Goal: Information Seeking & Learning: Learn about a topic

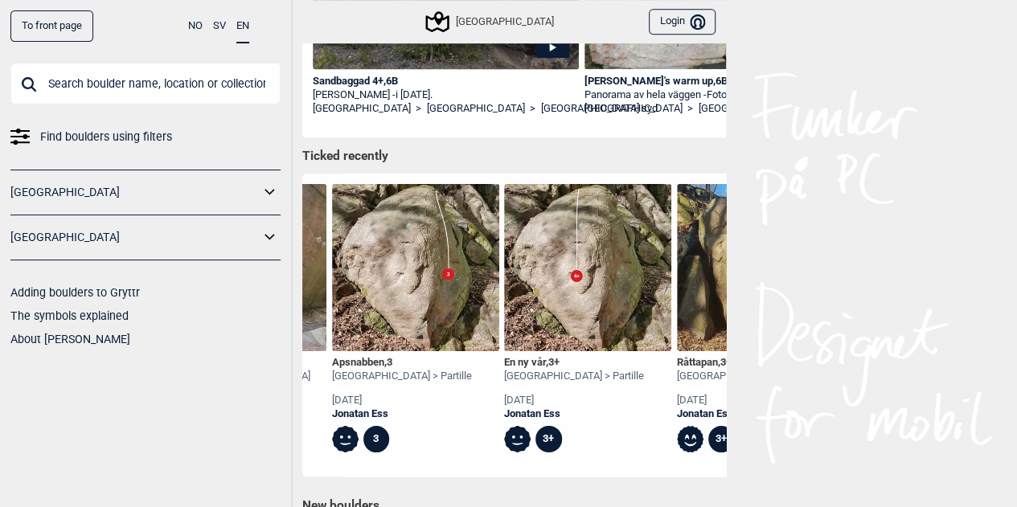
scroll to position [0, 3430]
click at [405, 278] on img at bounding box center [415, 267] width 167 height 167
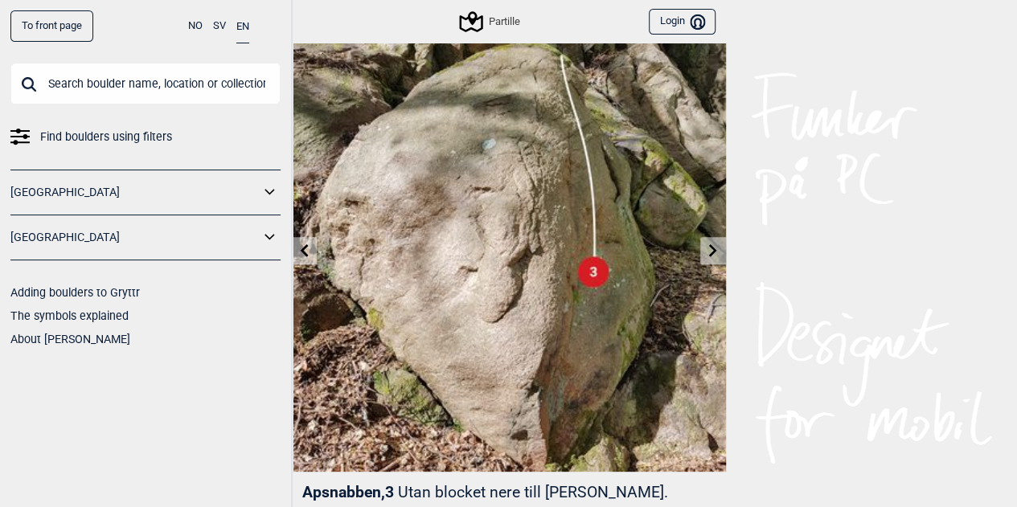
scroll to position [23, 0]
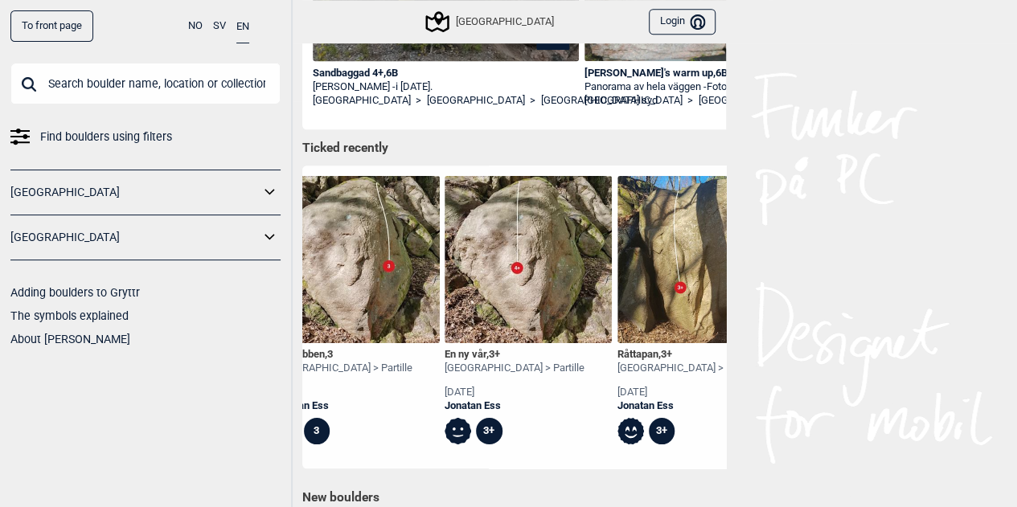
scroll to position [0, 3487]
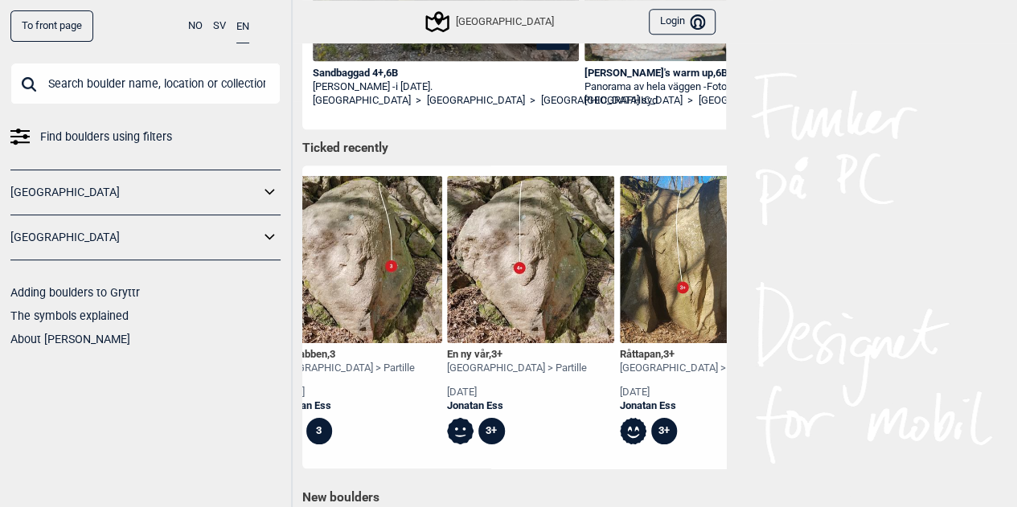
click at [516, 292] on img at bounding box center [530, 259] width 167 height 167
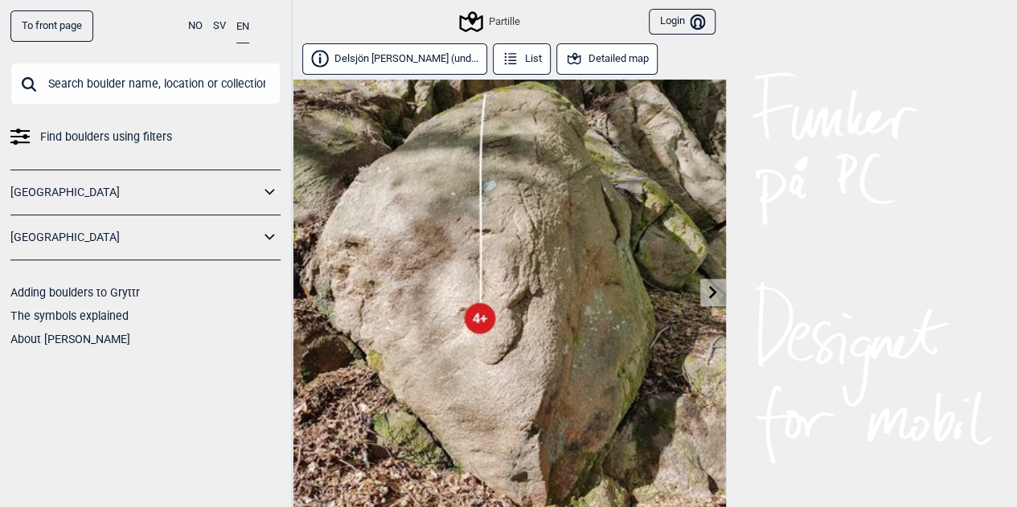
click at [716, 295] on icon at bounding box center [713, 291] width 13 height 13
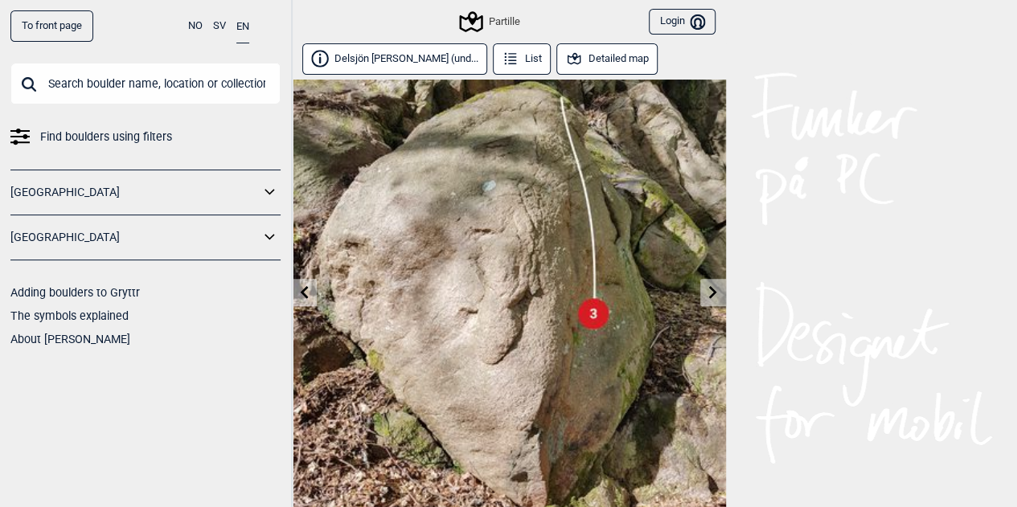
click at [716, 295] on icon at bounding box center [713, 291] width 13 height 13
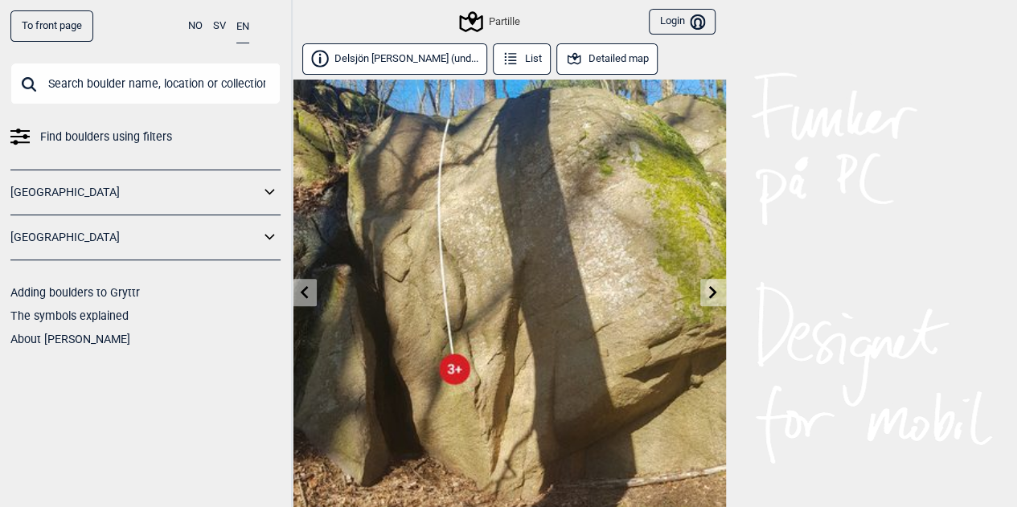
click at [716, 295] on icon at bounding box center [713, 291] width 13 height 13
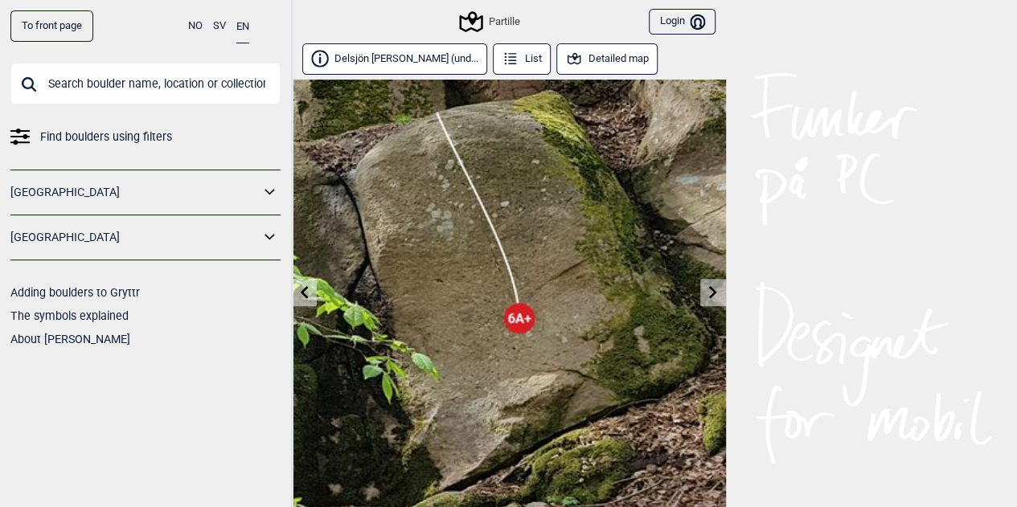
click at [716, 295] on icon at bounding box center [713, 291] width 13 height 13
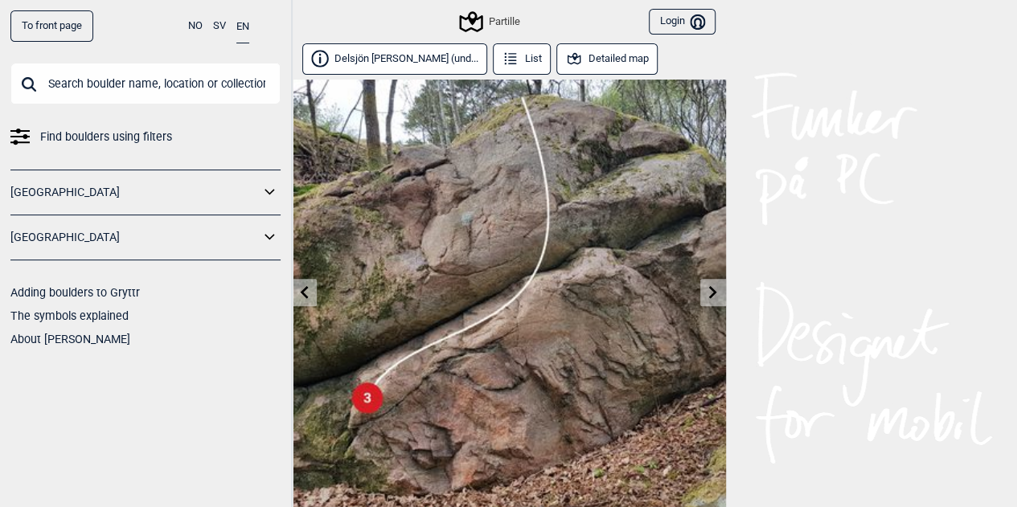
click at [710, 292] on icon at bounding box center [713, 291] width 13 height 13
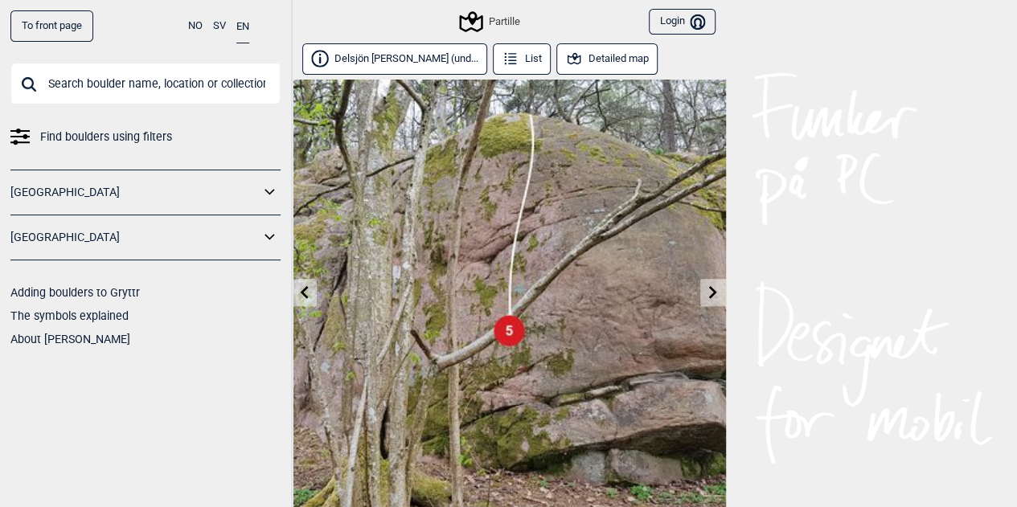
click at [715, 294] on icon at bounding box center [713, 291] width 13 height 13
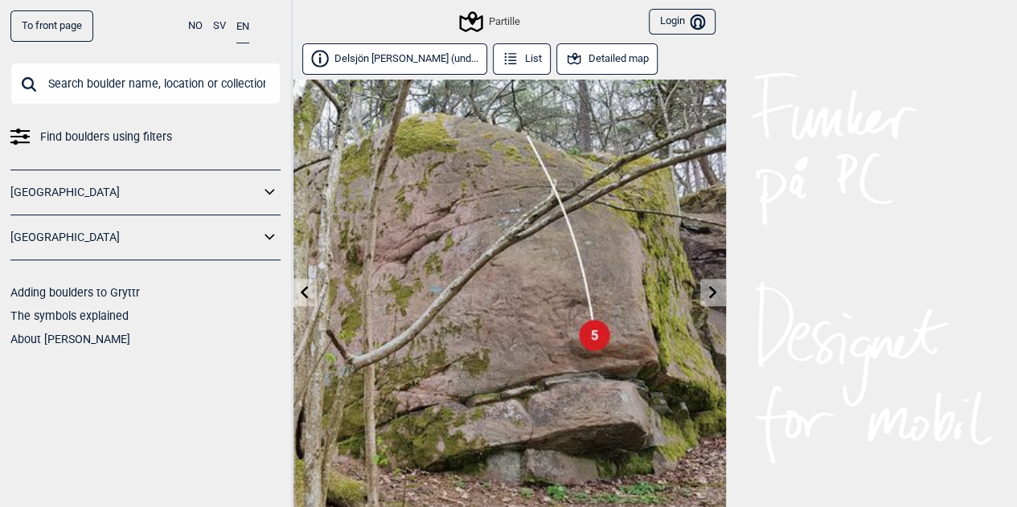
click at [712, 302] on link at bounding box center [712, 293] width 25 height 27
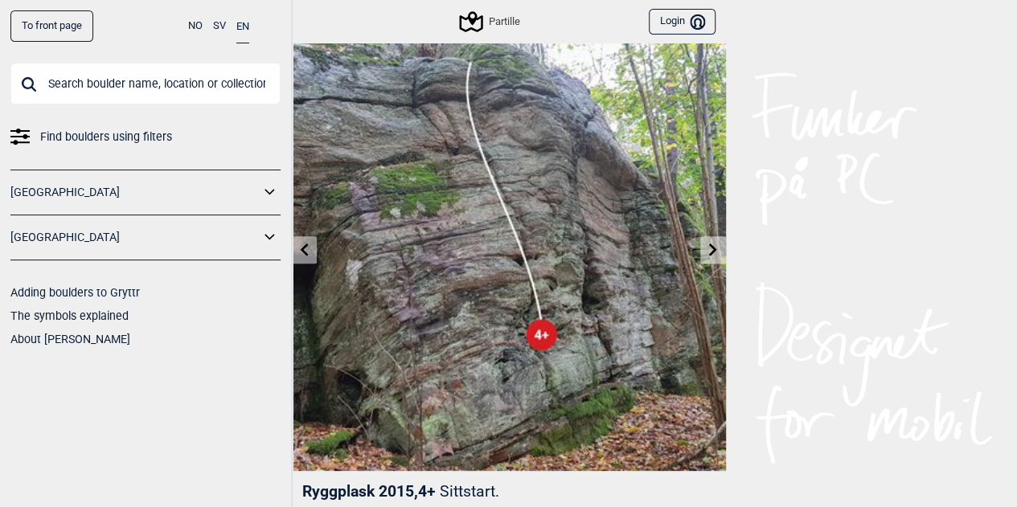
scroll to position [45, 0]
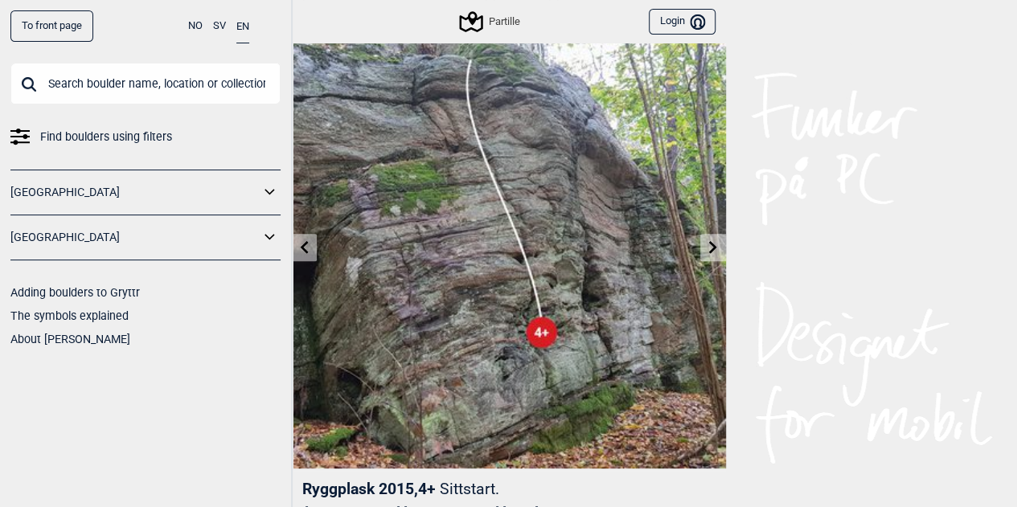
click at [709, 250] on icon at bounding box center [713, 246] width 13 height 13
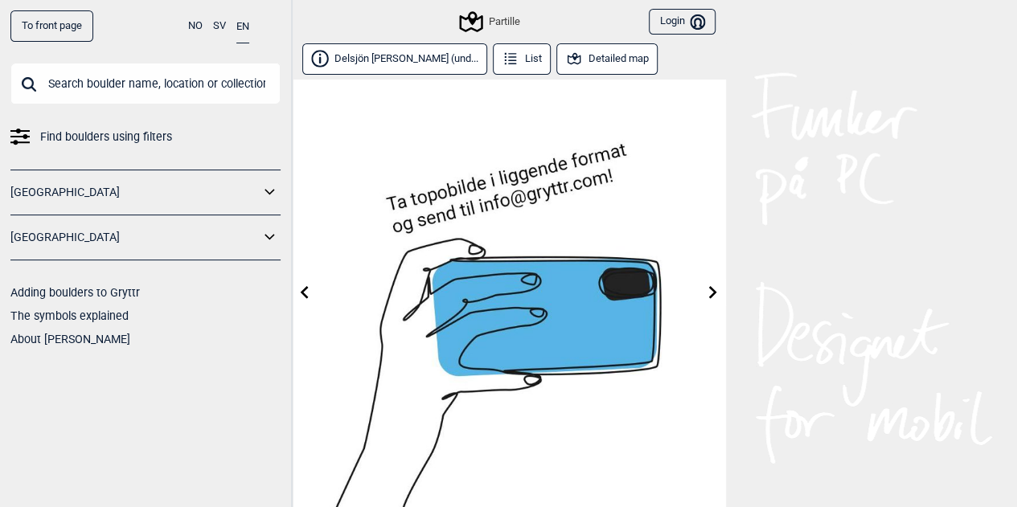
click at [710, 296] on icon at bounding box center [713, 291] width 8 height 13
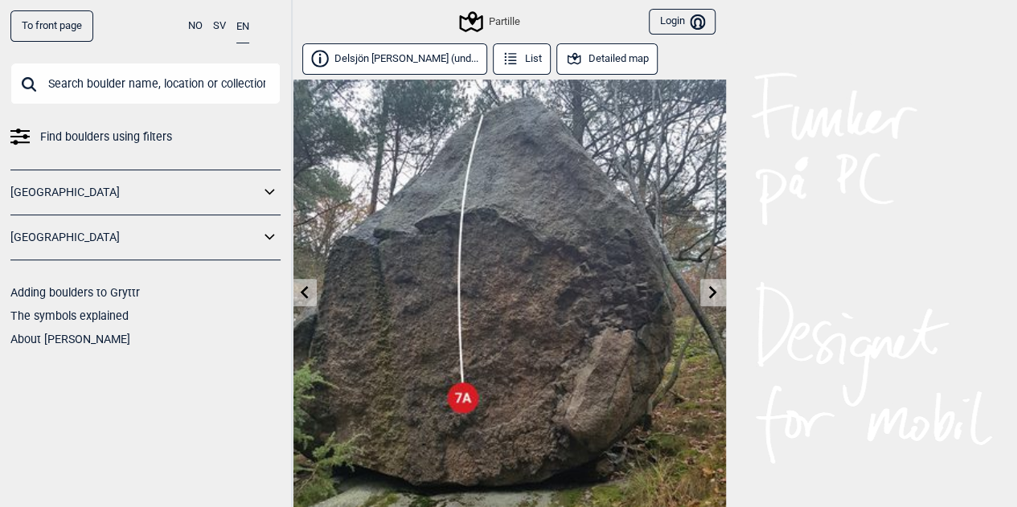
click at [707, 293] on icon at bounding box center [713, 291] width 13 height 13
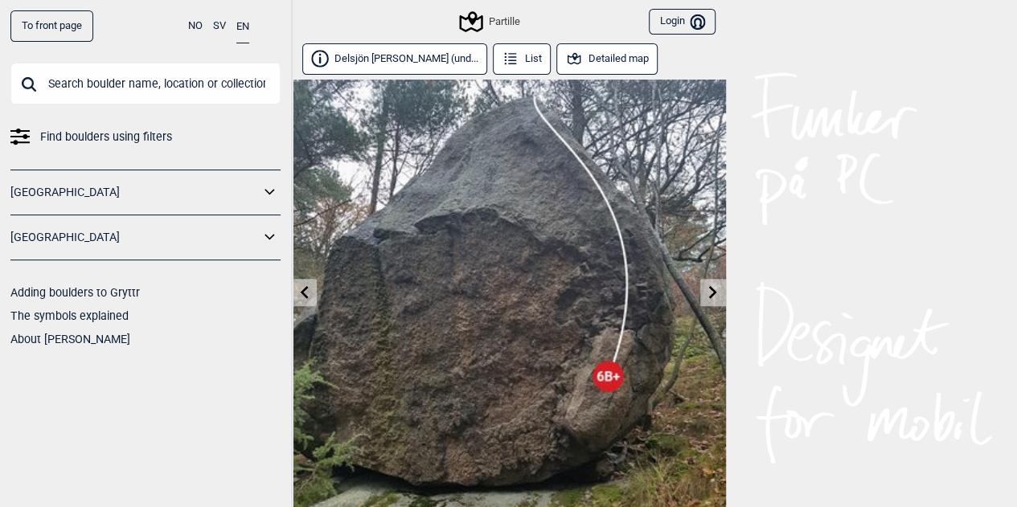
click at [709, 294] on icon at bounding box center [713, 291] width 13 height 13
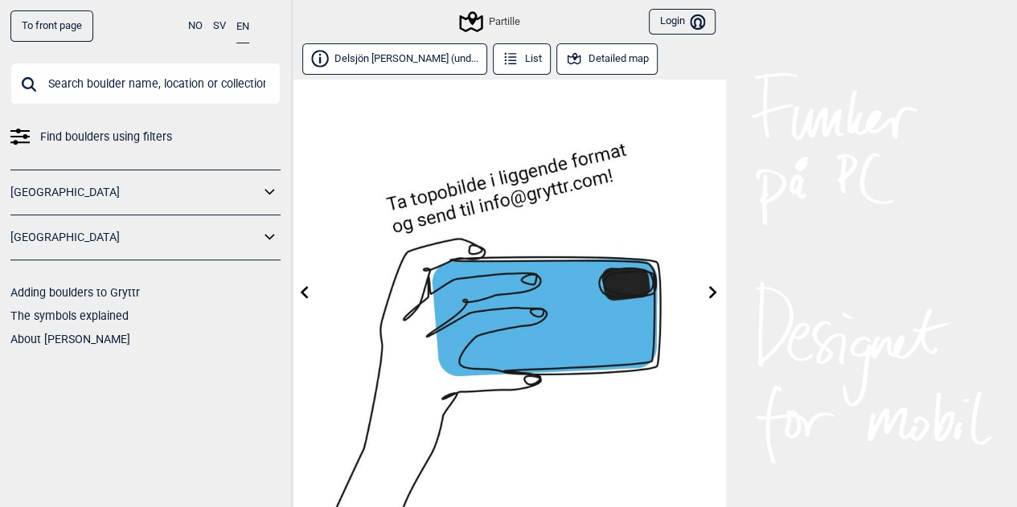
click at [709, 294] on icon at bounding box center [713, 291] width 13 height 13
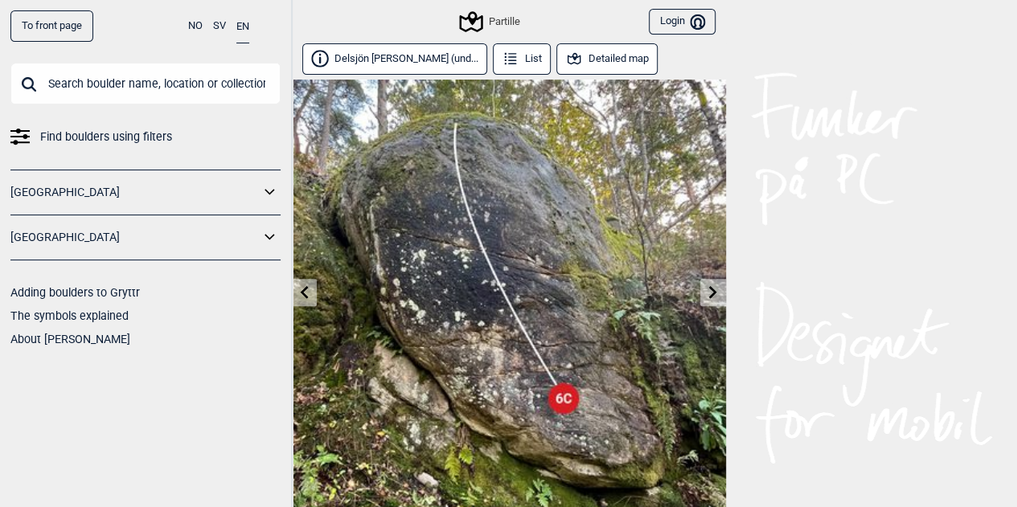
click at [709, 294] on icon at bounding box center [713, 291] width 13 height 13
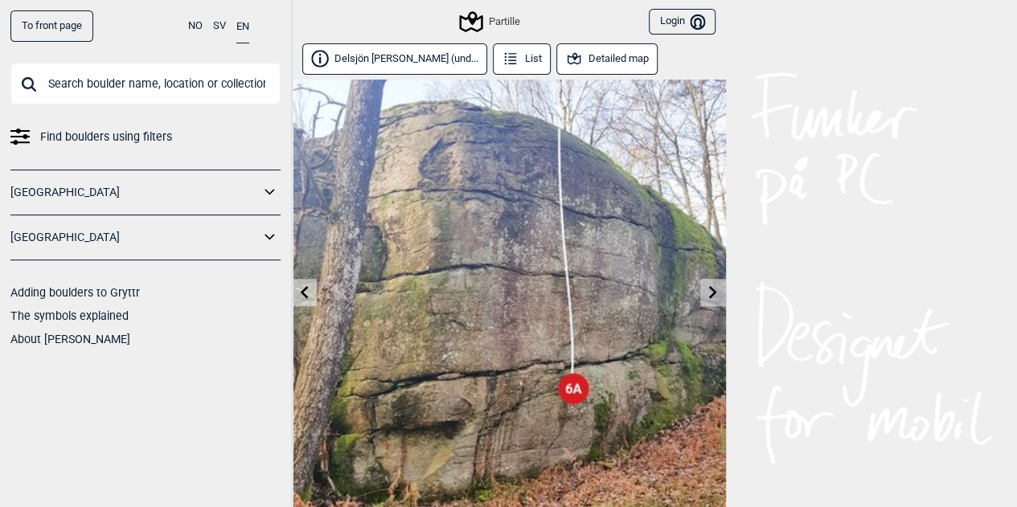
click at [709, 294] on icon at bounding box center [713, 291] width 13 height 13
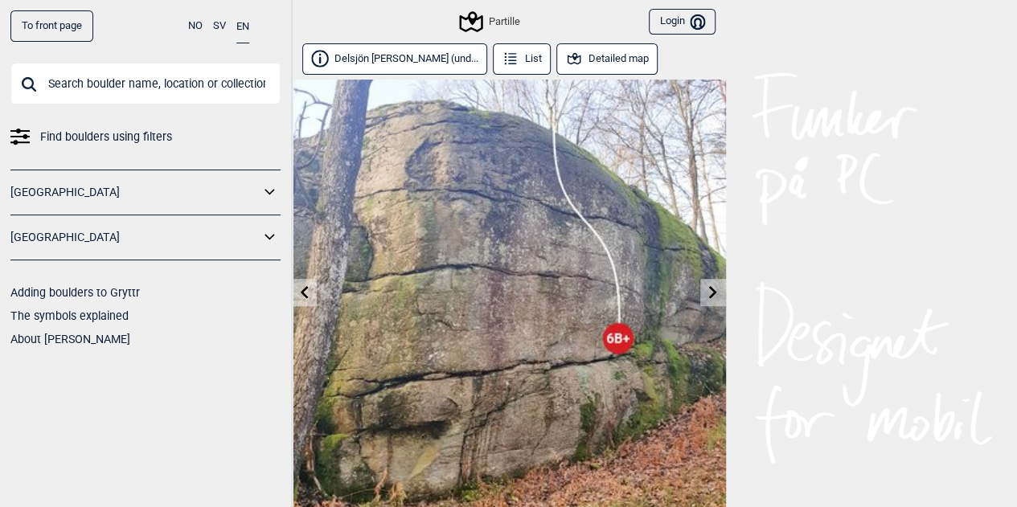
click at [709, 294] on icon at bounding box center [713, 291] width 13 height 13
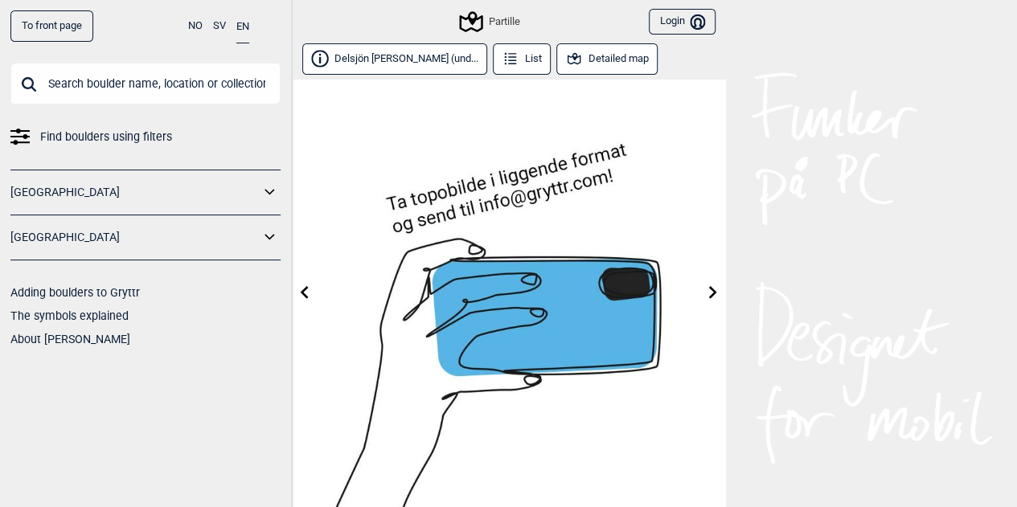
click at [709, 294] on icon at bounding box center [713, 291] width 13 height 13
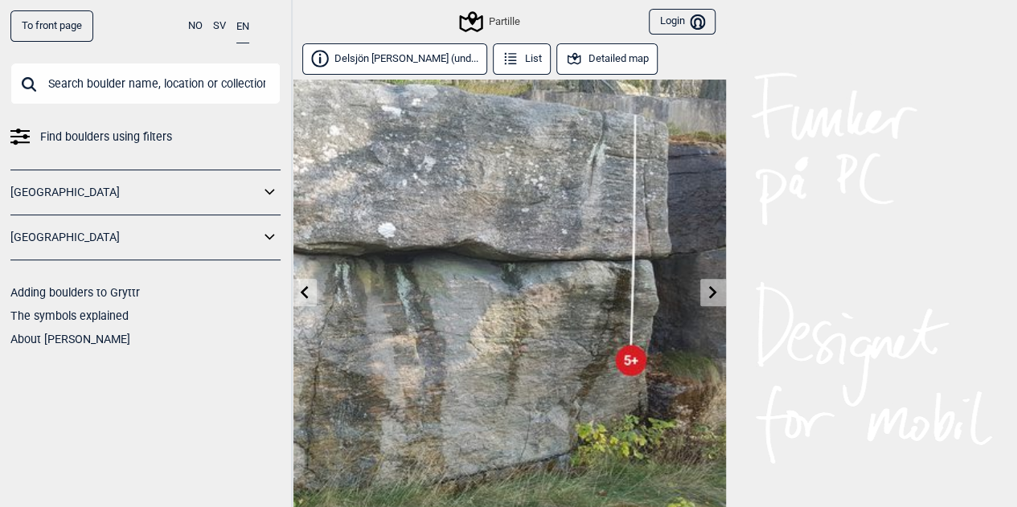
click at [709, 294] on icon at bounding box center [713, 291] width 13 height 13
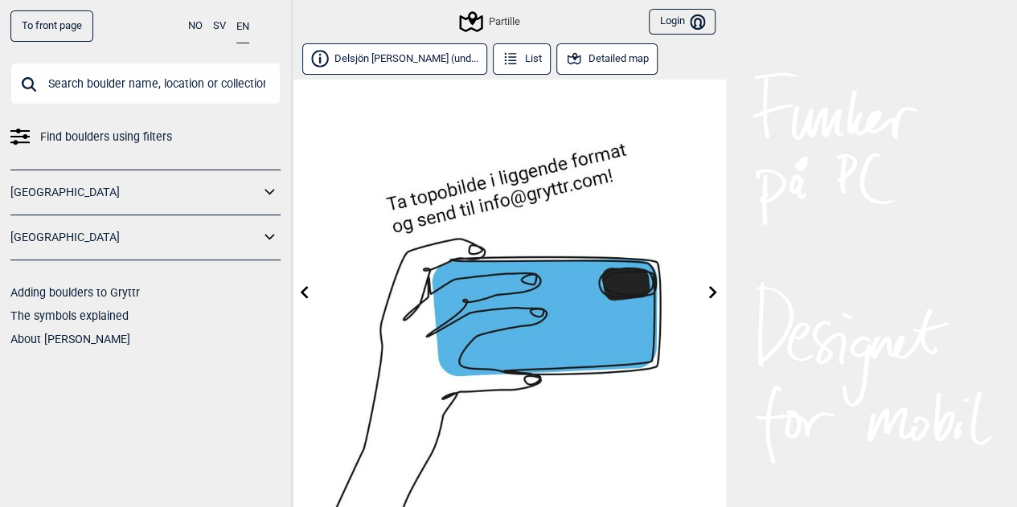
click at [710, 286] on icon at bounding box center [713, 291] width 8 height 13
click at [710, 289] on icon at bounding box center [713, 291] width 13 height 13
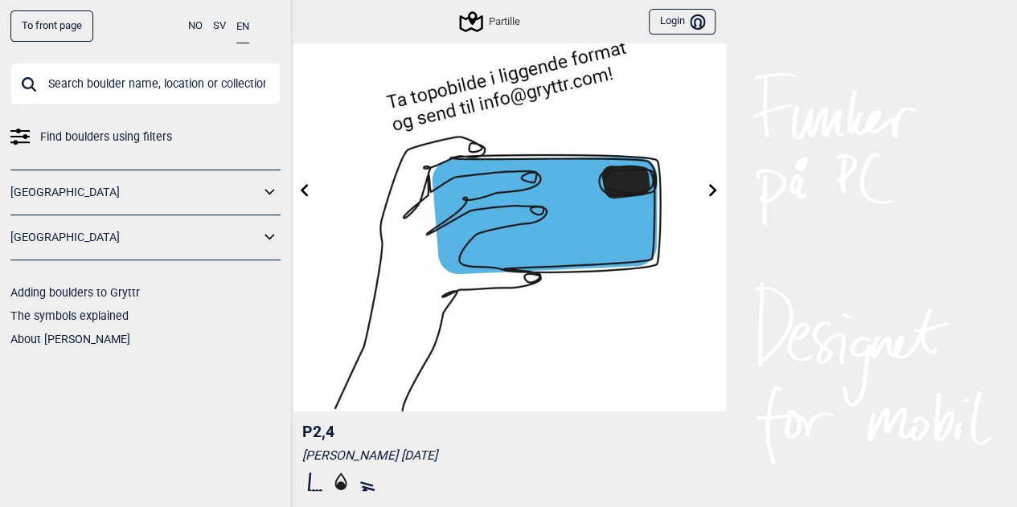
scroll to position [96, 0]
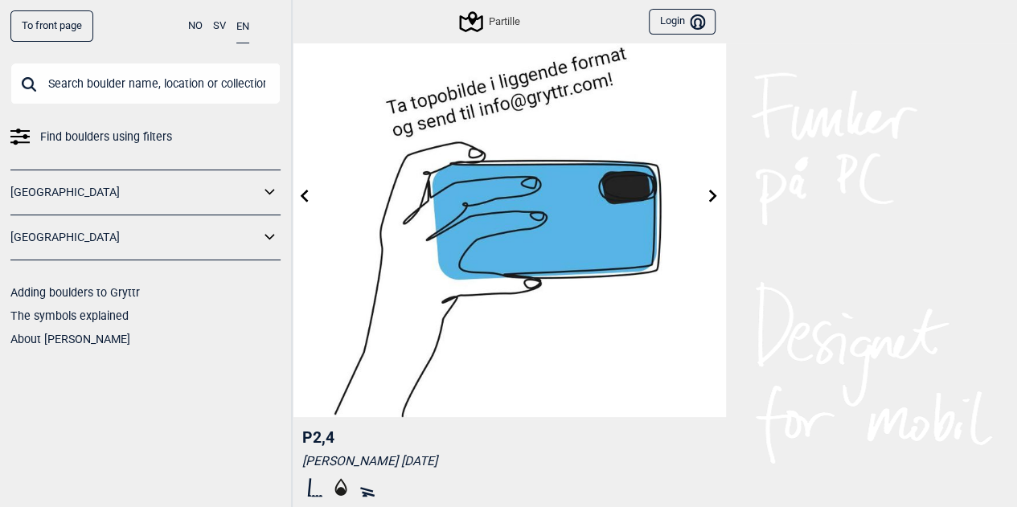
click at [711, 196] on icon at bounding box center [713, 195] width 13 height 13
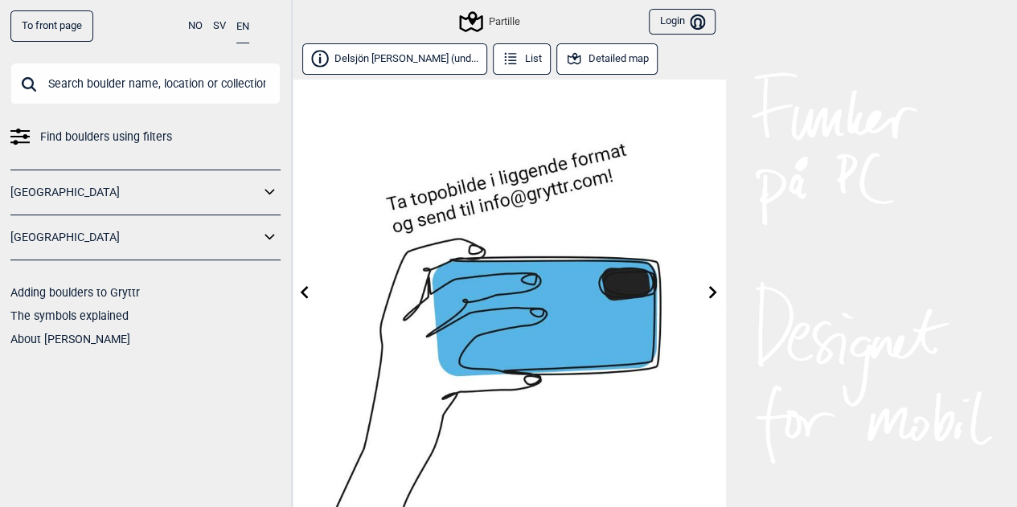
click at [707, 293] on icon at bounding box center [713, 291] width 13 height 13
